Goal: Task Accomplishment & Management: Use online tool/utility

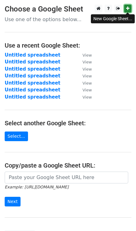
click at [130, 9] on link at bounding box center [127, 9] width 7 height 8
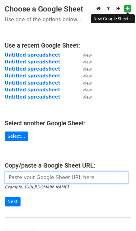
click at [19, 177] on input "url" at bounding box center [67, 178] width 124 height 12
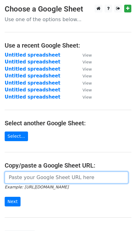
paste input "https://docs.google.com/spreadsheets/d/1OfKDE3mMNQ2TLi17V09O2U_59qkNQUyyw_7vJL-…"
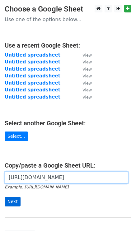
type input "https://docs.google.com/spreadsheets/d/1OfKDE3mMNQ2TLi17V09O2U_59qkNQUyyw_7vJL-…"
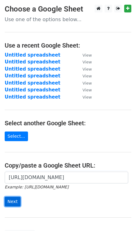
click at [12, 197] on input "Next" at bounding box center [13, 202] width 16 height 10
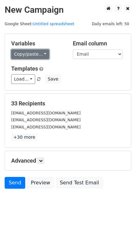
click at [30, 53] on link "Copy/paste..." at bounding box center [30, 55] width 38 height 10
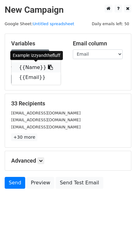
click at [34, 66] on link "{{Name}}" at bounding box center [36, 68] width 49 height 10
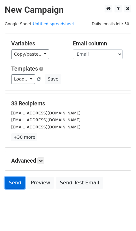
click at [15, 184] on link "Send" at bounding box center [15, 183] width 21 height 12
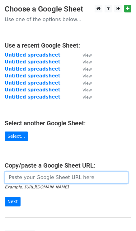
click at [24, 177] on input "url" at bounding box center [67, 178] width 124 height 12
paste input "https://docs.google.com/spreadsheets/d/1OfKDE3mMNQ2TLi17V09O2U_59qkNQUyyw_7vJL-…"
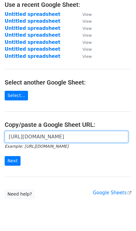
scroll to position [45, 0]
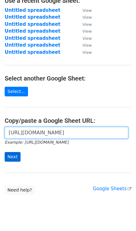
type input "https://docs.google.com/spreadsheets/d/1OfKDE3mMNQ2TLi17V09O2U_59qkNQUyyw_7vJL-…"
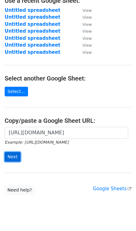
click at [12, 157] on input "Next" at bounding box center [13, 157] width 16 height 10
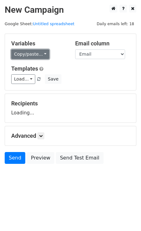
click at [36, 51] on link "Copy/paste..." at bounding box center [30, 55] width 38 height 10
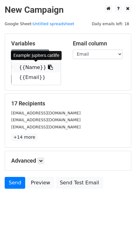
click at [35, 68] on link "{{Name}}" at bounding box center [36, 68] width 49 height 10
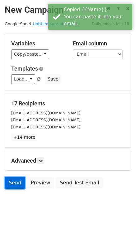
click at [14, 185] on link "Send" at bounding box center [15, 183] width 21 height 12
